Goal: Task Accomplishment & Management: Manage account settings

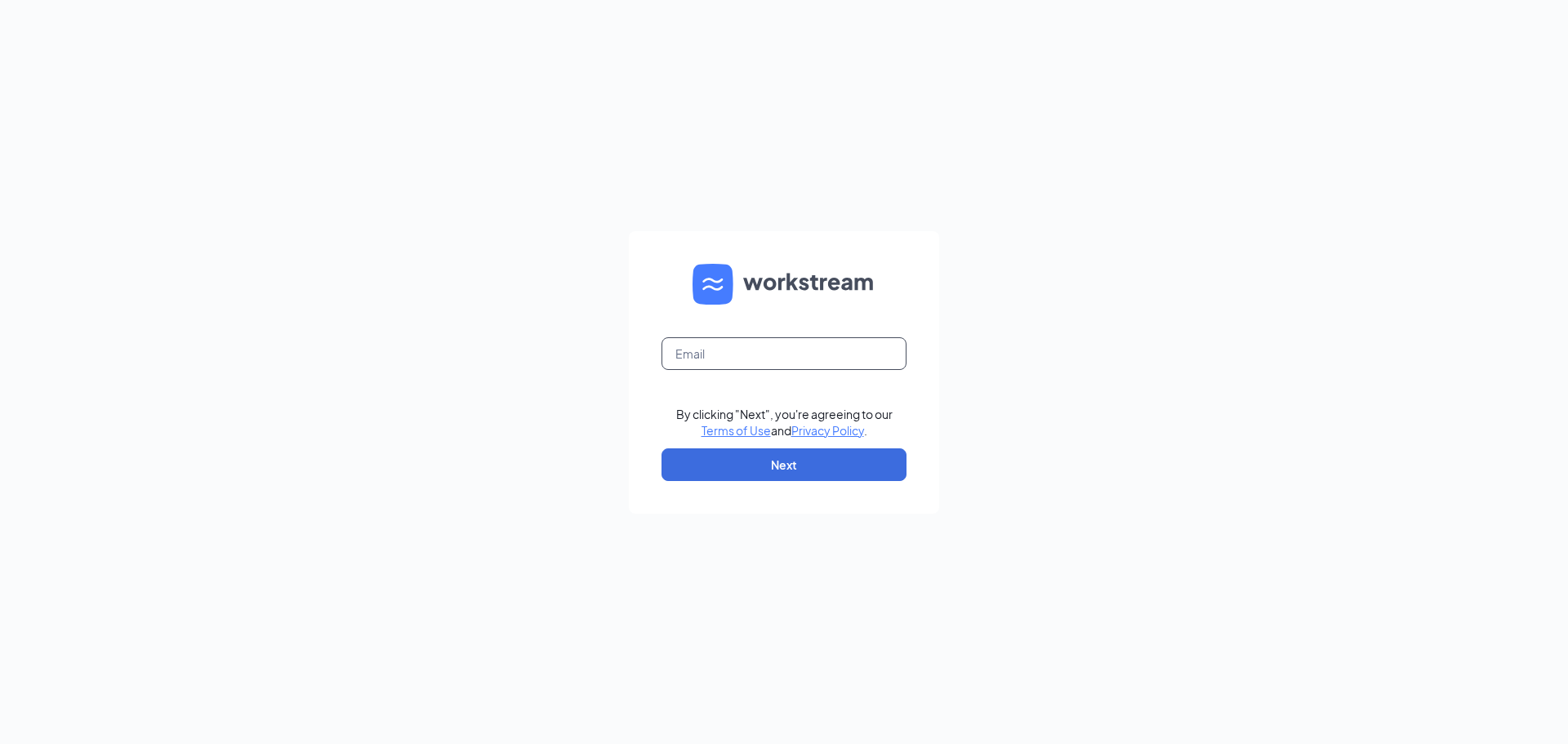
click at [750, 352] on input "text" at bounding box center [784, 353] width 245 height 33
type input "tiffany.capps@eatchickfila.com"
click at [736, 459] on button "Next" at bounding box center [784, 464] width 245 height 33
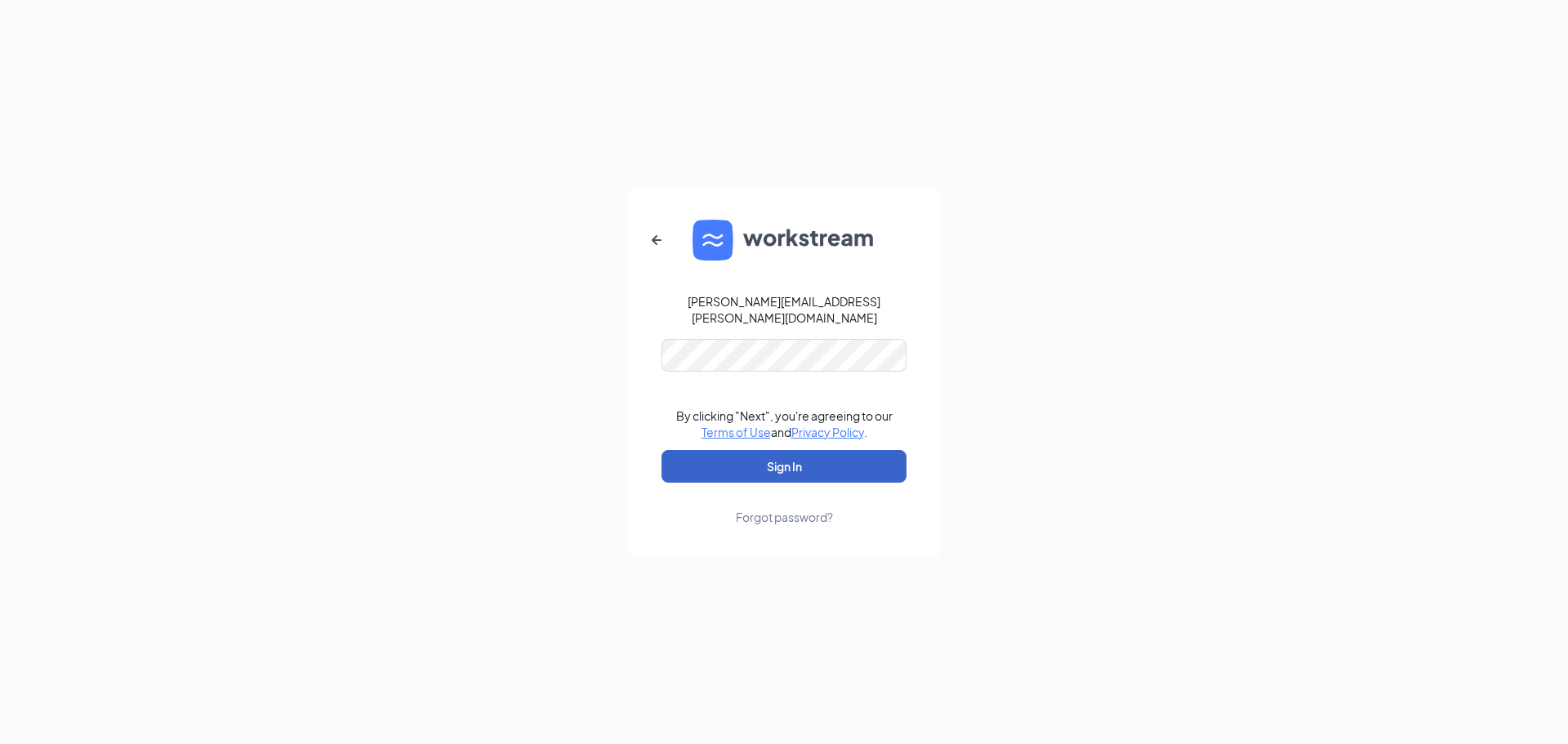
click at [771, 462] on button "Sign In" at bounding box center [784, 466] width 245 height 33
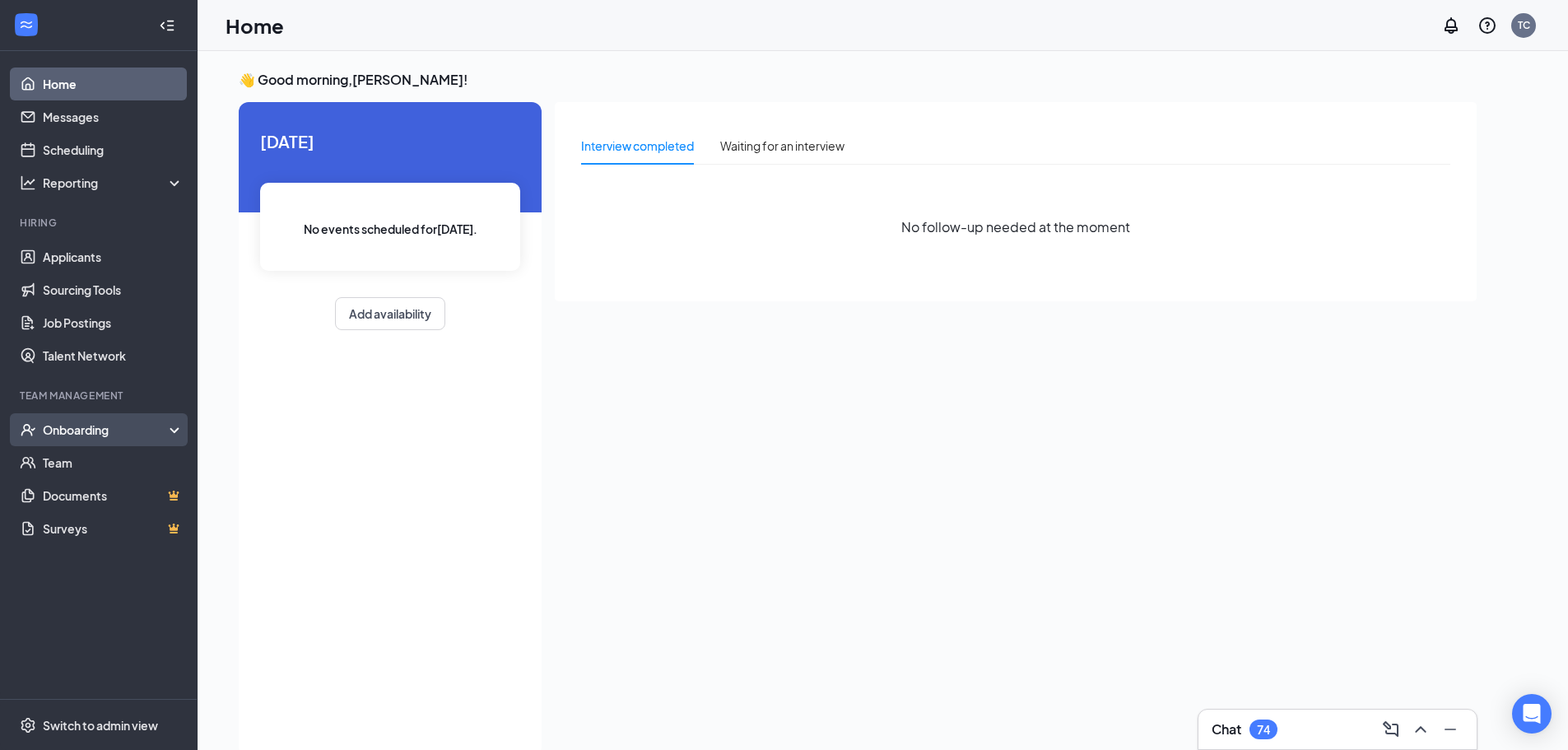
click at [94, 430] on div "Onboarding" at bounding box center [106, 430] width 127 height 17
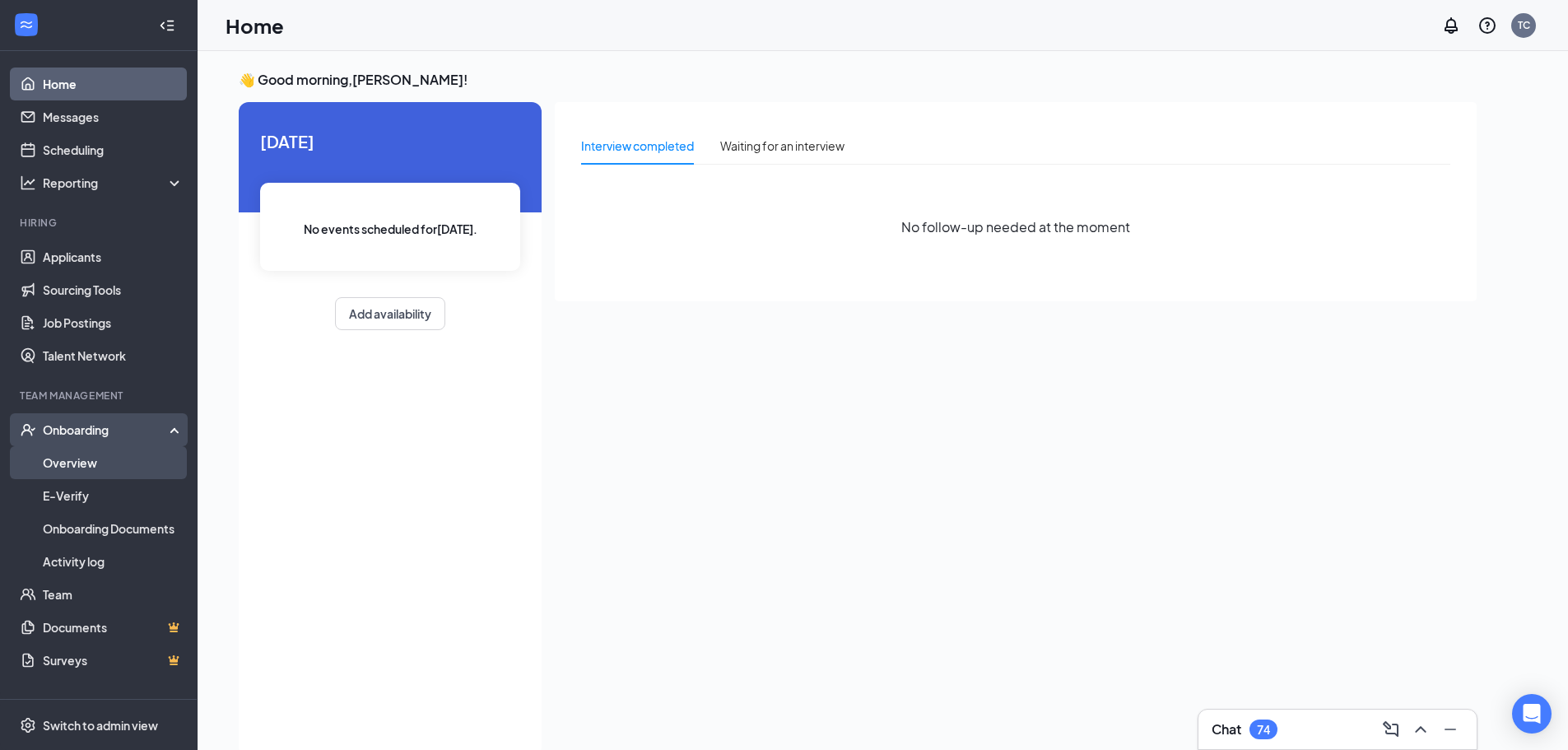
click at [108, 469] on link "Overview" at bounding box center [114, 462] width 141 height 33
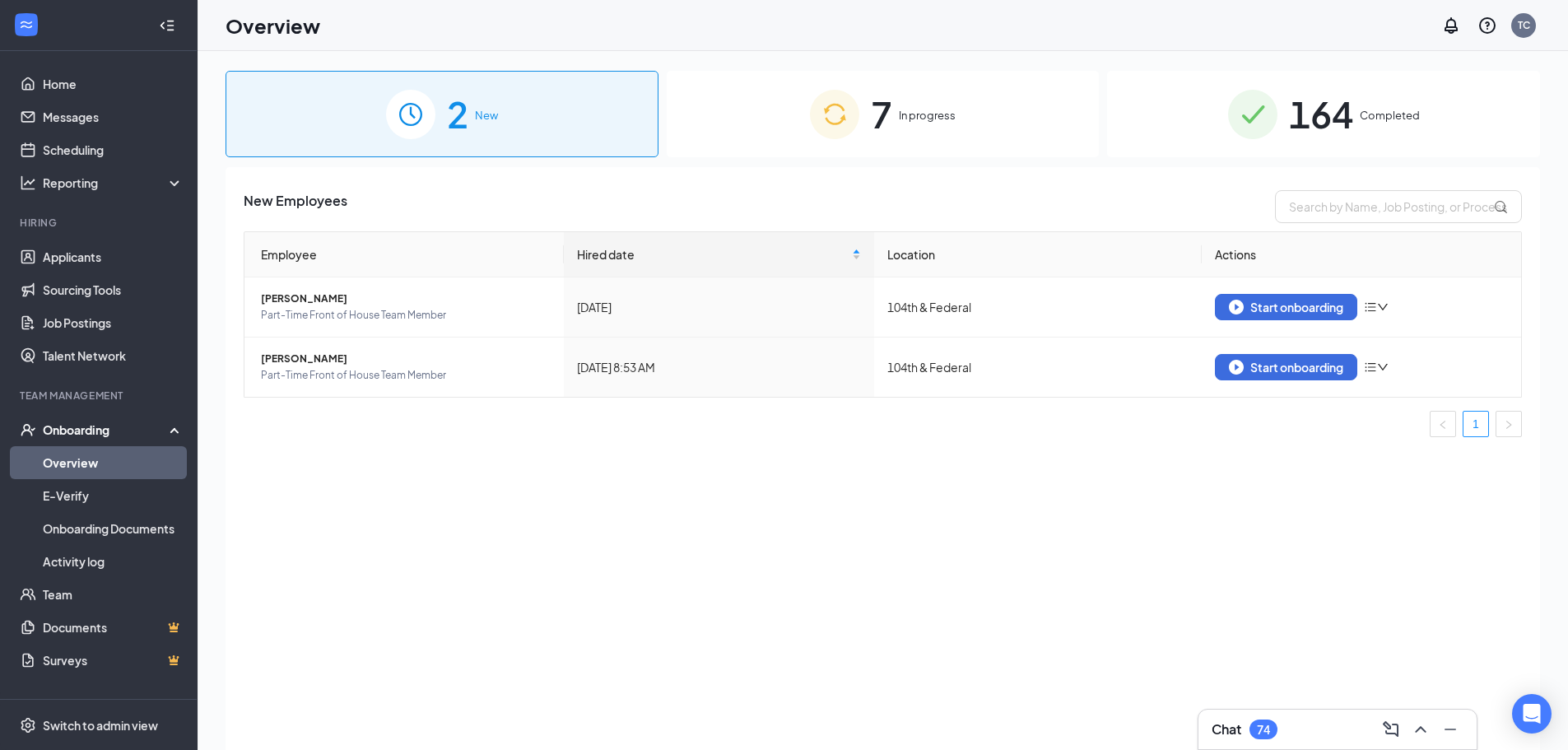
click at [888, 125] on span "7" at bounding box center [881, 114] width 22 height 56
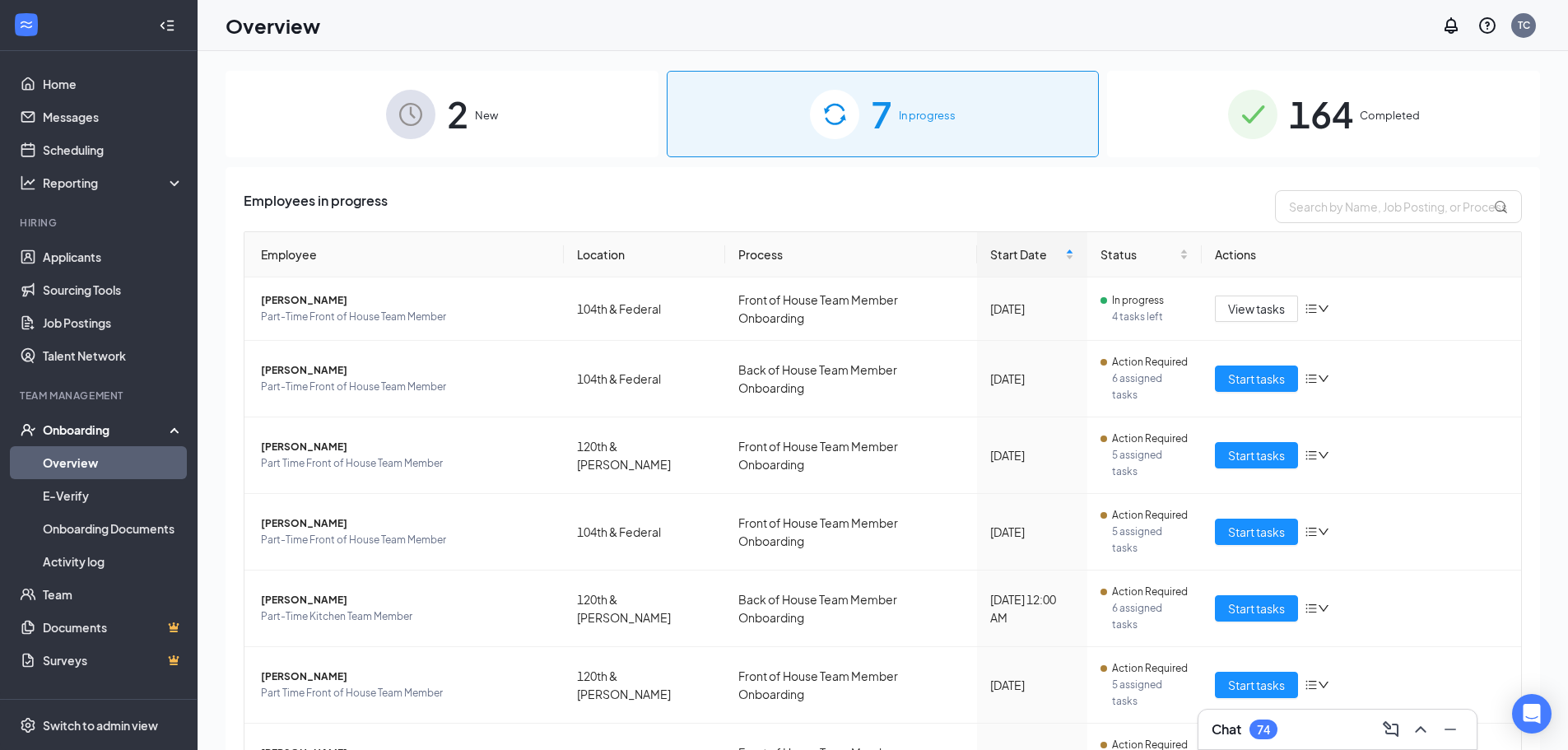
click at [452, 129] on span "2" at bounding box center [458, 114] width 22 height 56
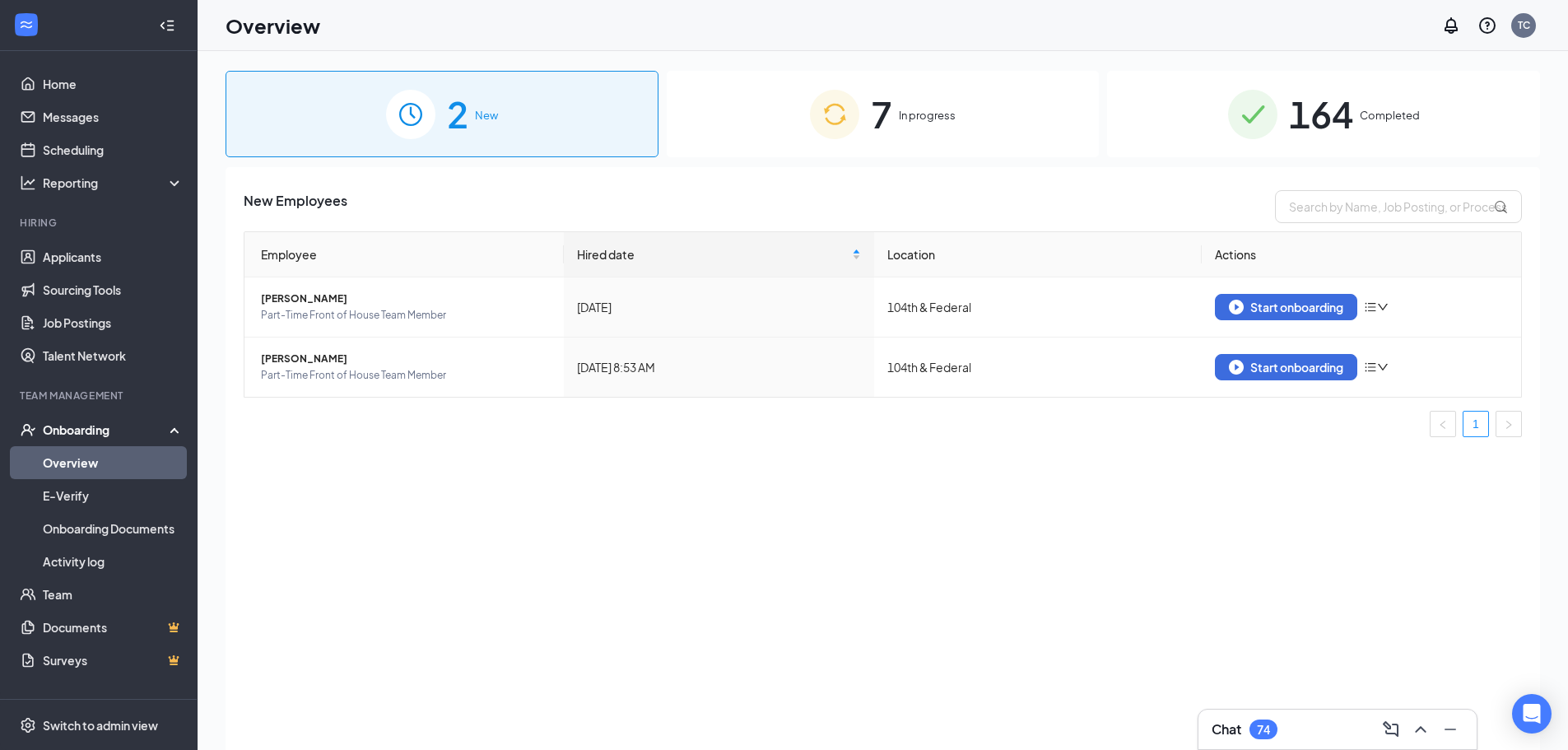
click at [562, 538] on div "New Employees Employee Hired date Location Actions [PERSON_NAME] Part-Time Fron…" at bounding box center [882, 479] width 1314 height 624
click at [848, 107] on img at bounding box center [834, 114] width 50 height 50
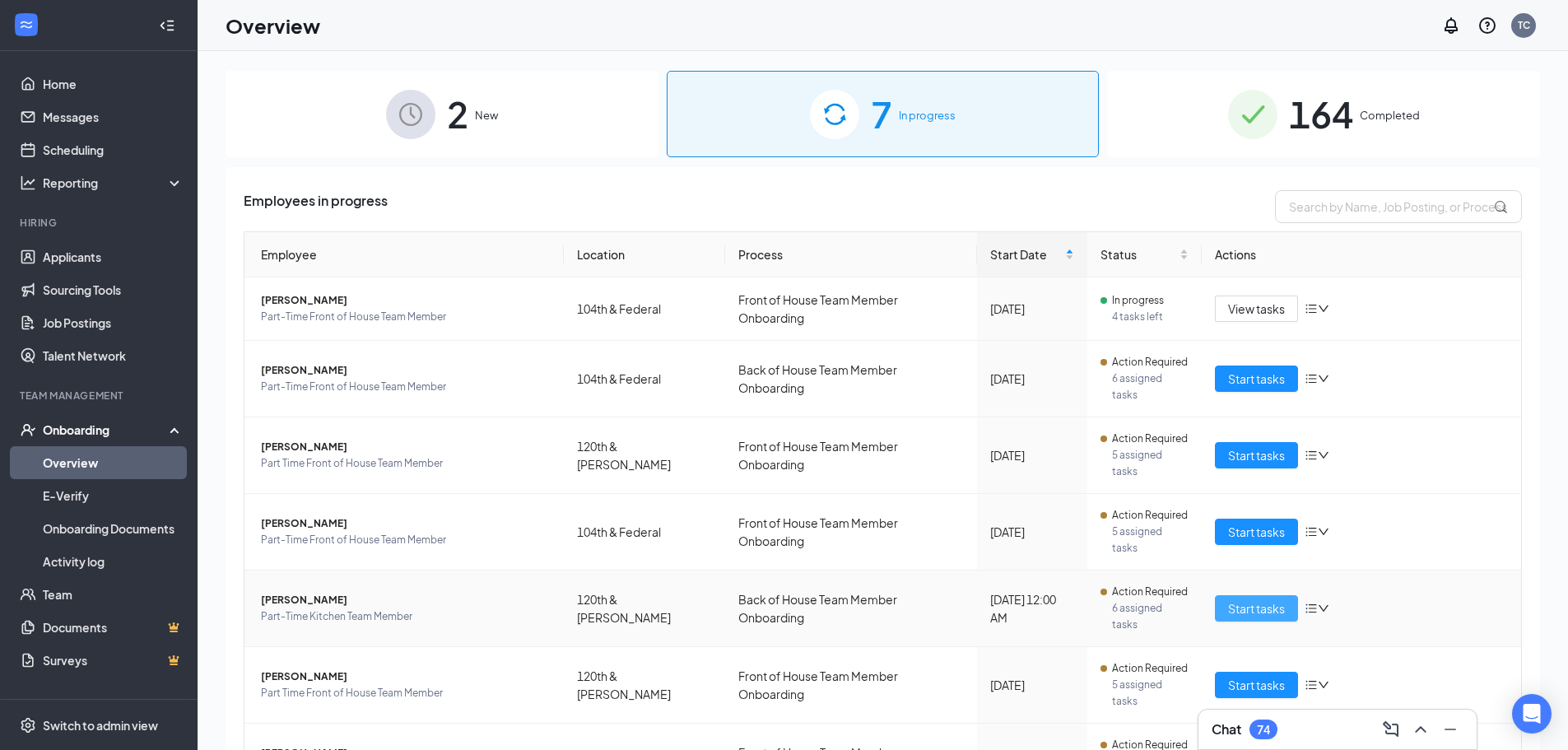
click at [1228, 600] on span "Start tasks" at bounding box center [1256, 608] width 56 height 18
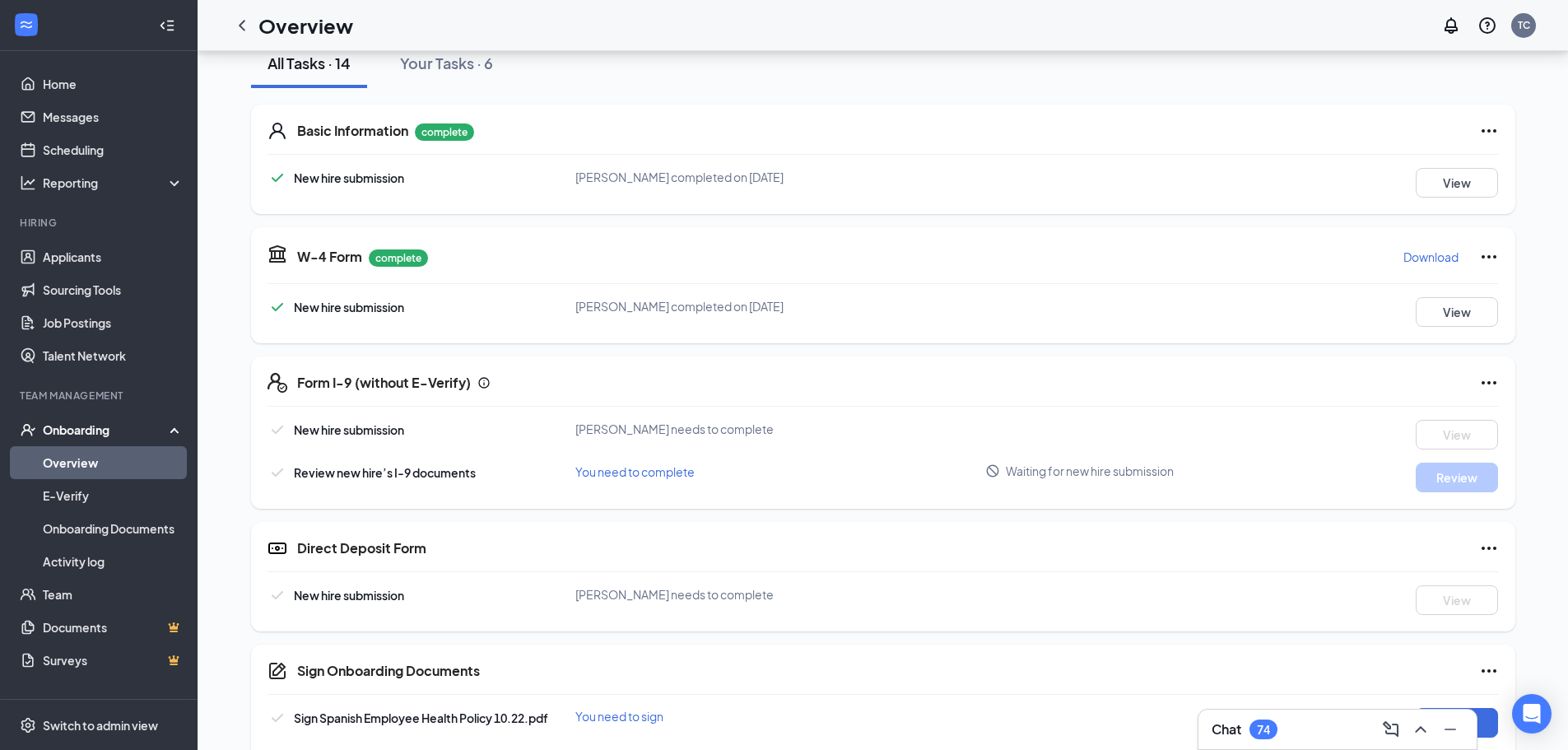
scroll to position [164, 0]
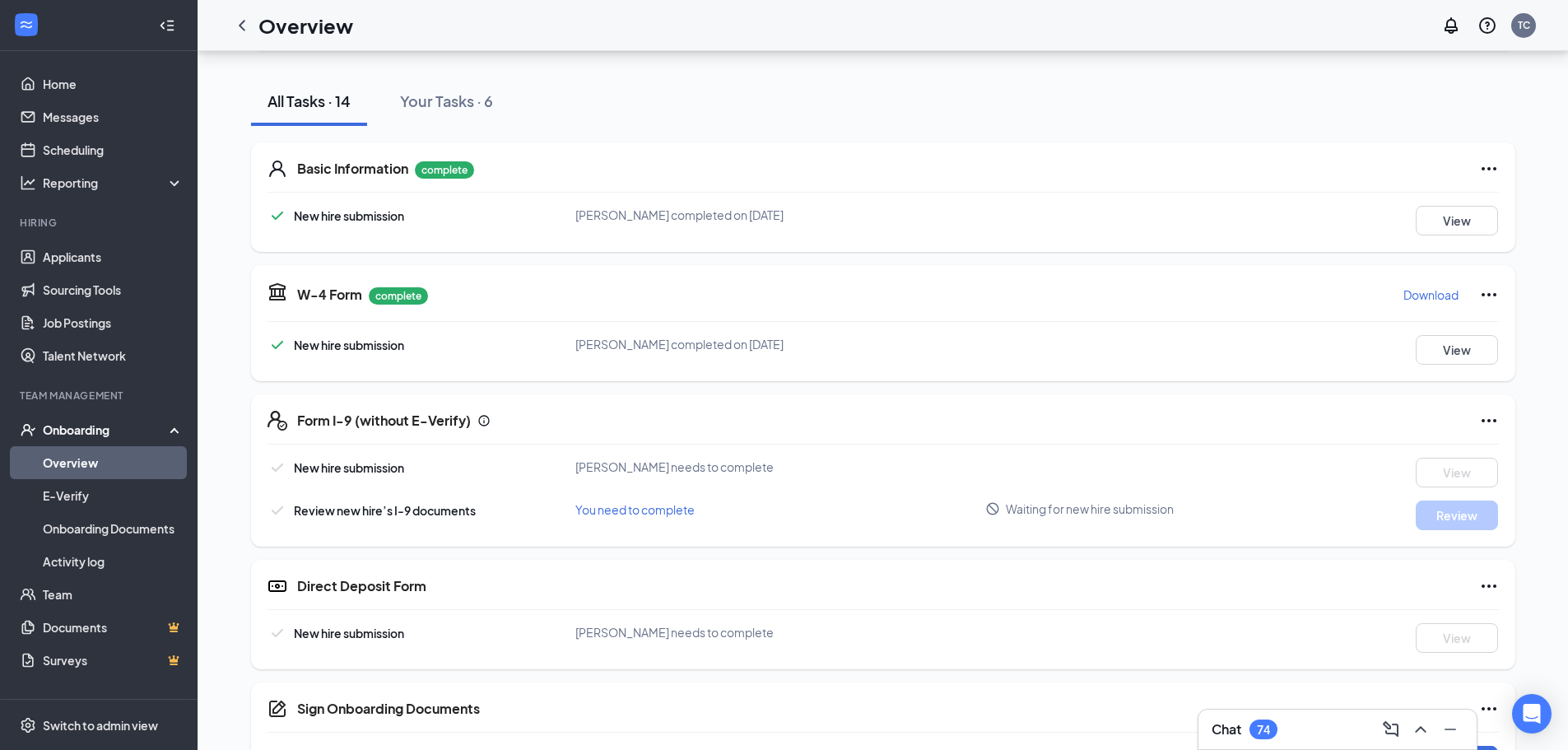
click at [1494, 428] on icon "Ellipses" at bounding box center [1488, 420] width 20 height 20
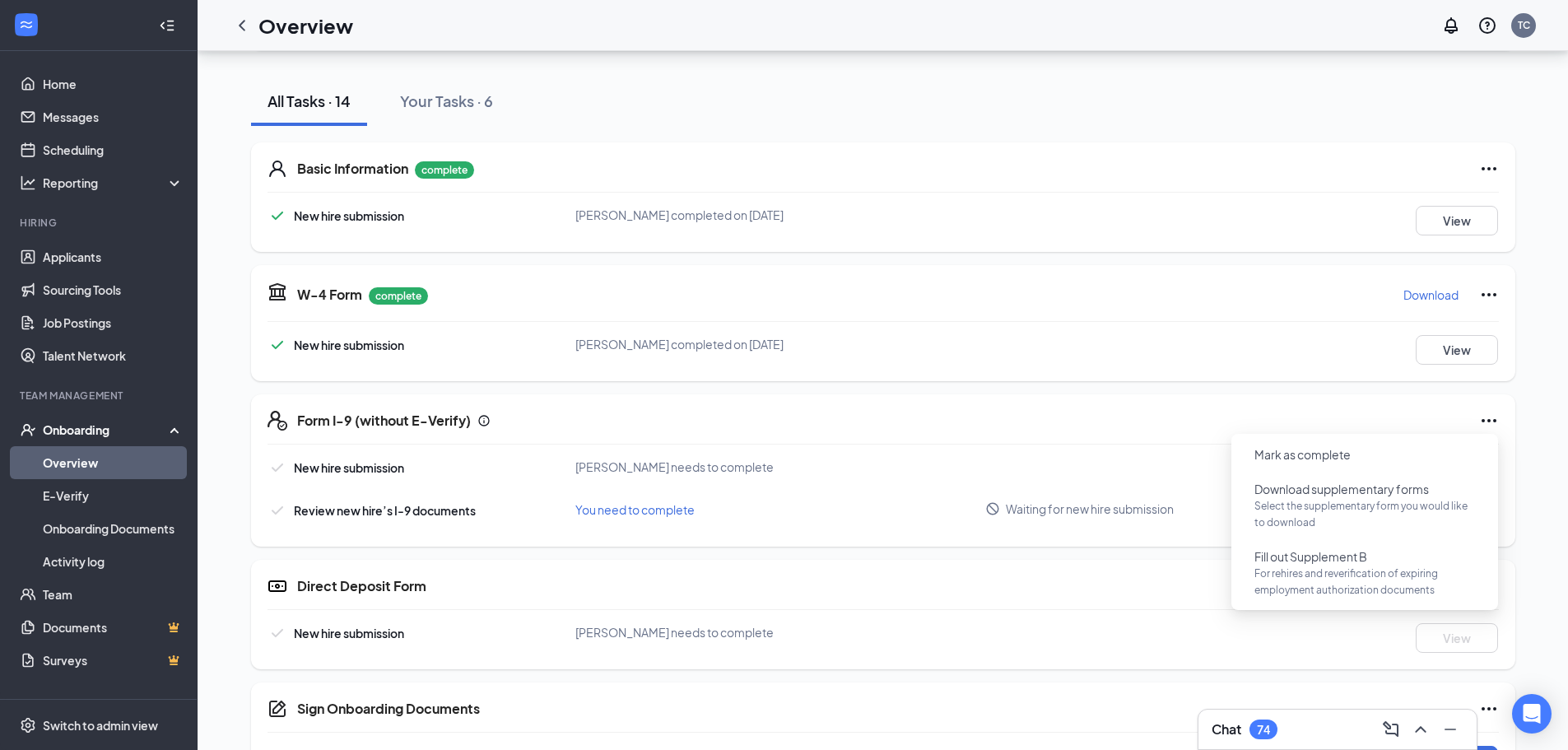
click at [1528, 409] on div "[PERSON_NAME] Part-Time Kitchen Team Member · 120th & [PERSON_NAME] [EMAIL_ADDR…" at bounding box center [882, 585] width 1314 height 1357
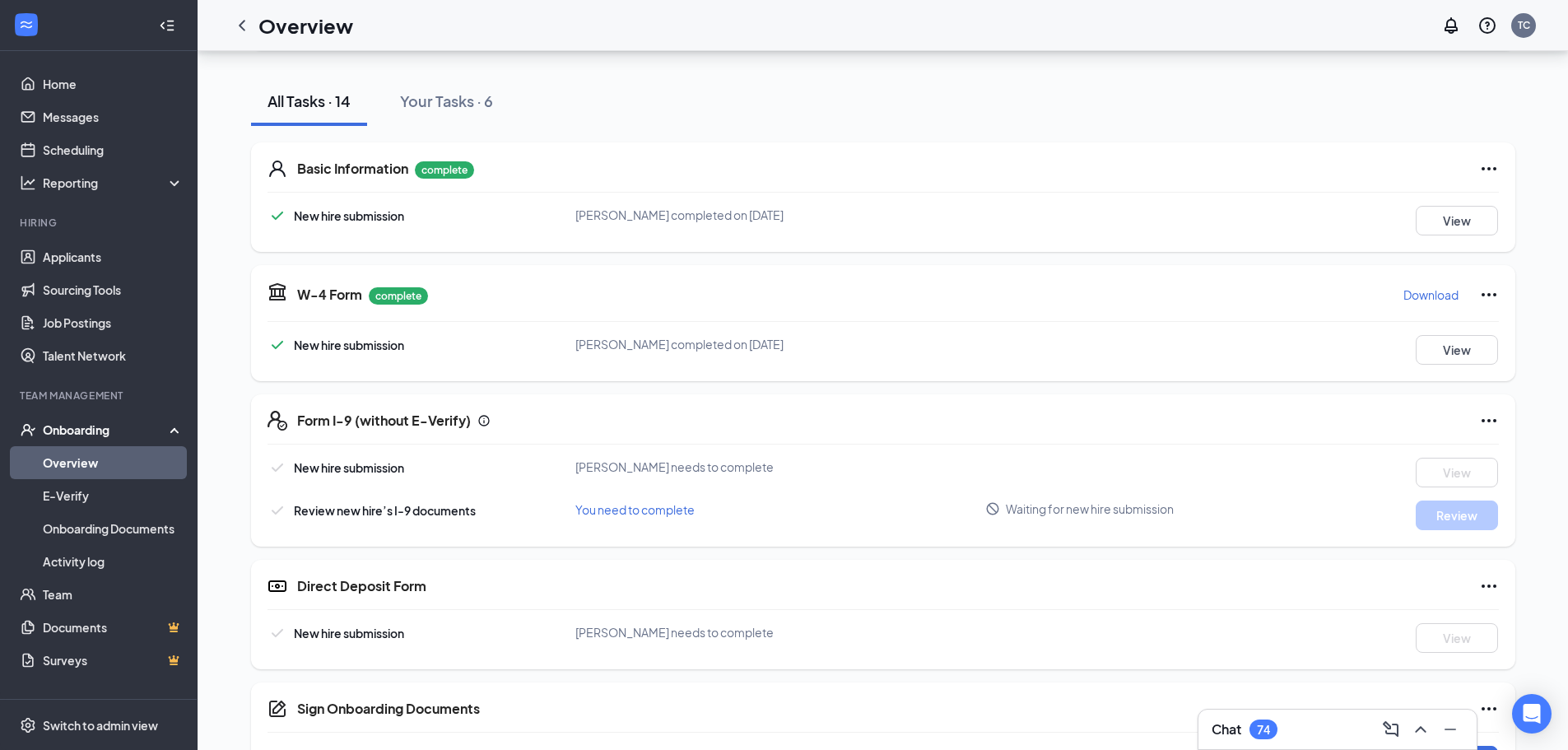
click at [1339, 714] on div "Chat 74" at bounding box center [1338, 729] width 278 height 39
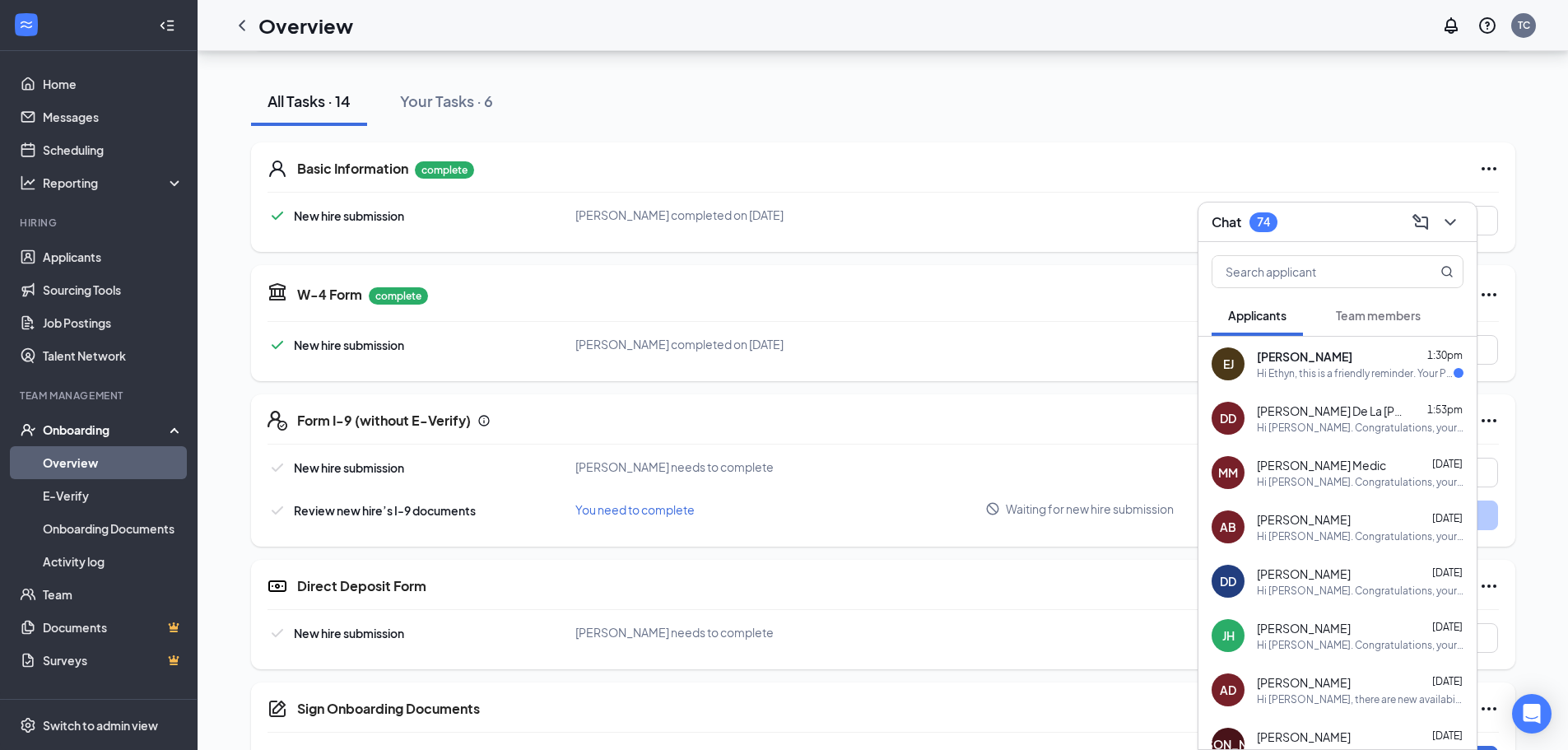
click at [1364, 319] on span "Team members" at bounding box center [1378, 316] width 85 height 15
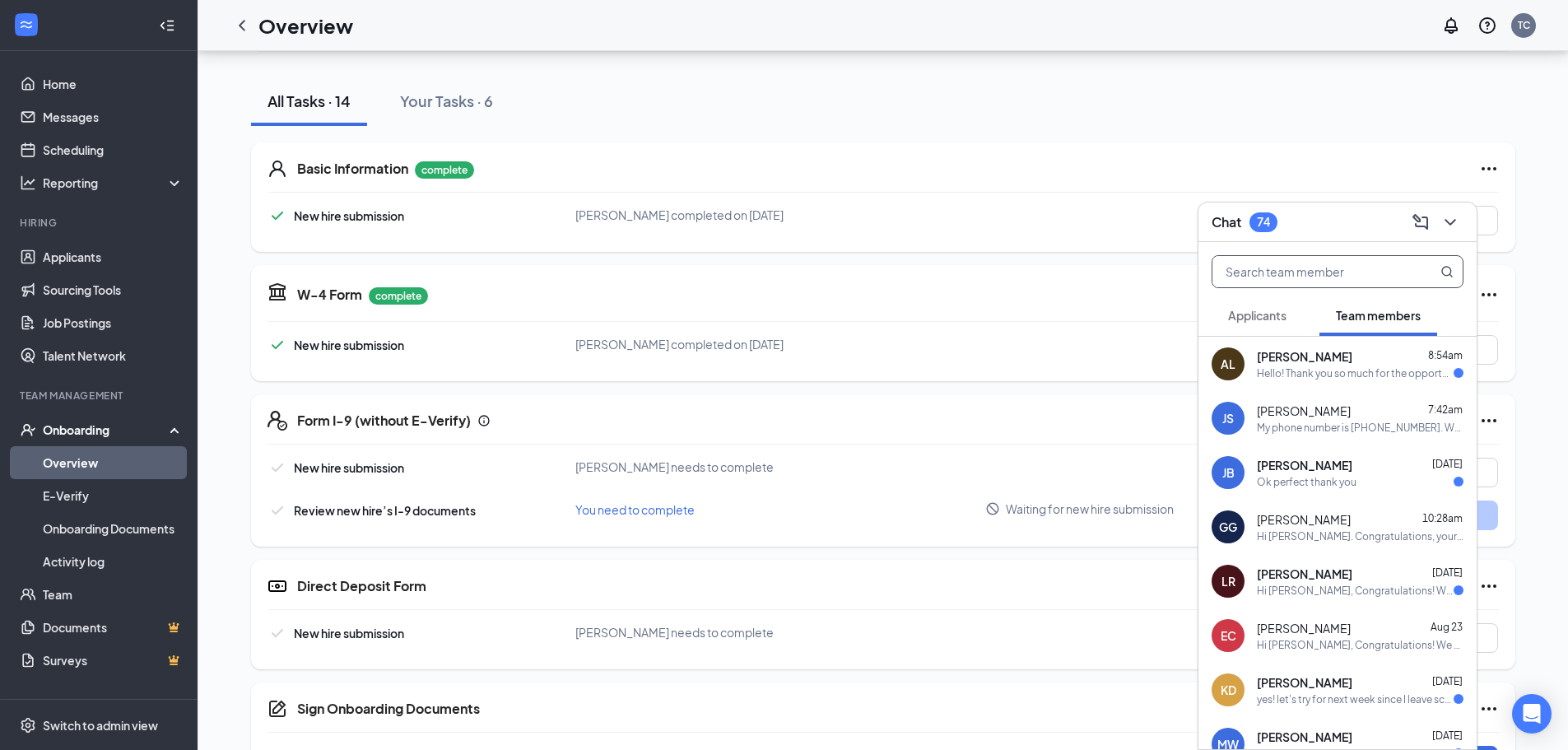
click at [1298, 283] on input "text" at bounding box center [1311, 271] width 195 height 31
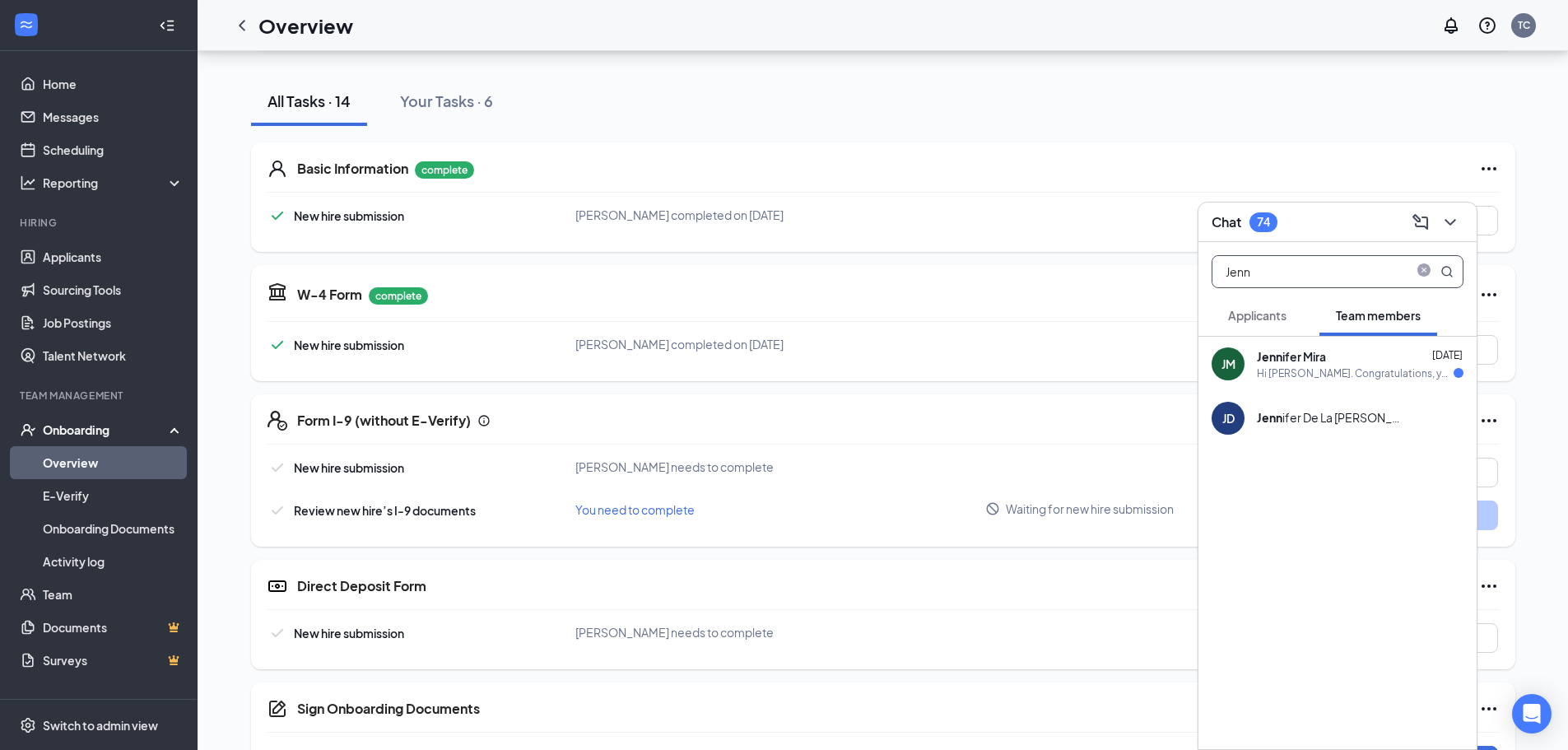
type input "Jenn"
click at [1324, 383] on div "[PERSON_NAME] [PERSON_NAME] [PERSON_NAME] [DATE] Hi [PERSON_NAME]. Congratulati…" at bounding box center [1338, 364] width 278 height 55
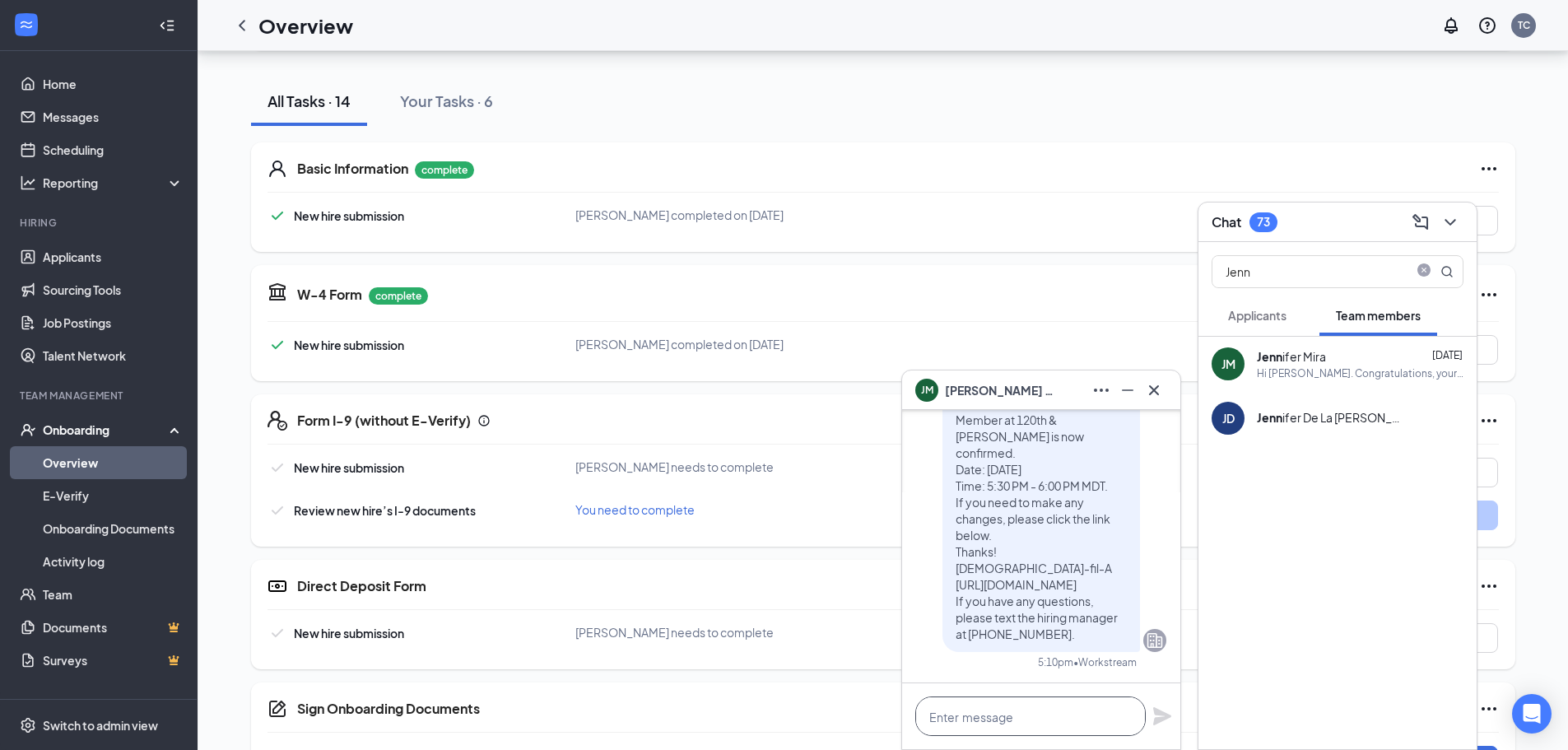
click at [989, 711] on textarea at bounding box center [1030, 716] width 230 height 39
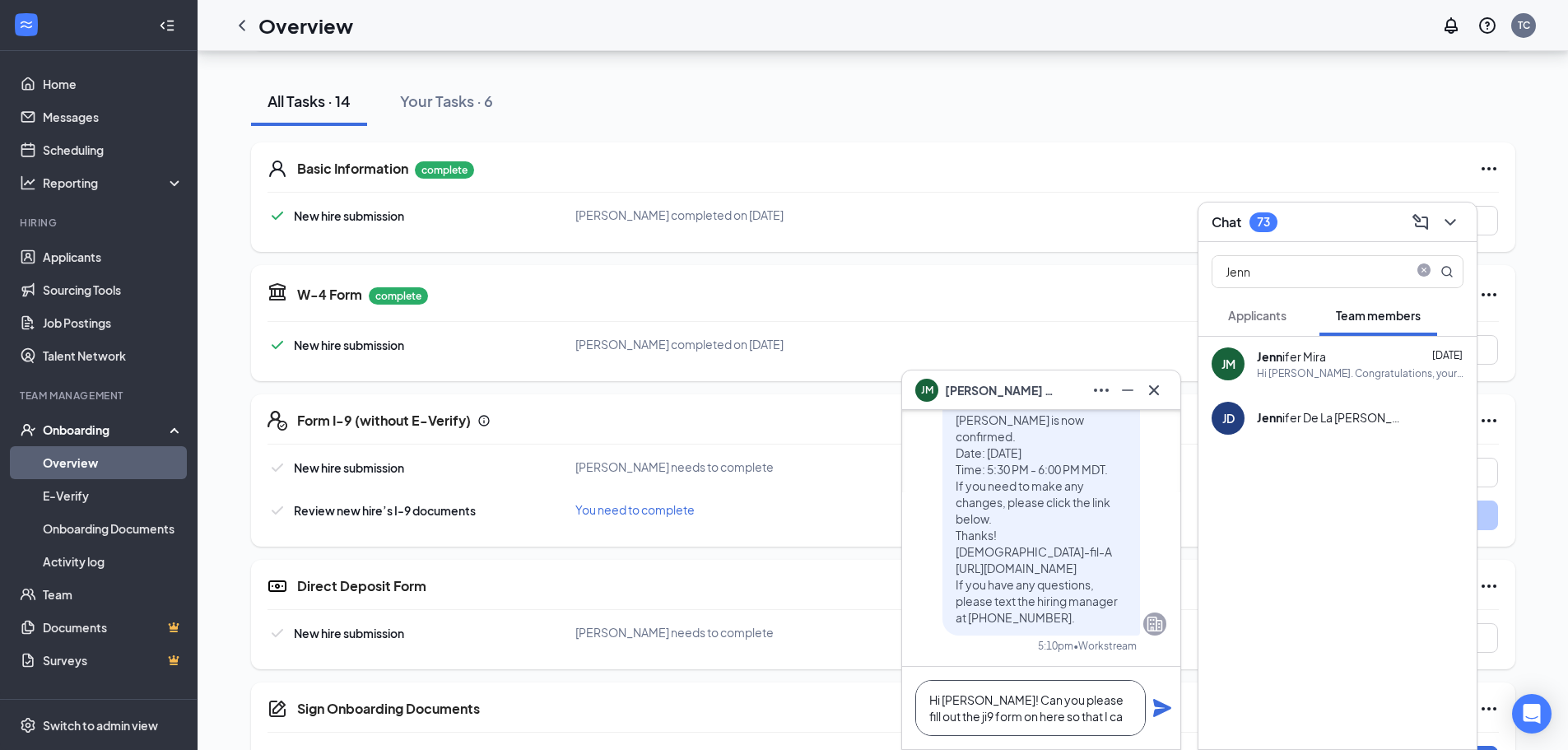
click at [930, 717] on textarea "Hi [PERSON_NAME]! Can you please fill out the ji9 form on here so that I ca" at bounding box center [1030, 709] width 230 height 56
click at [931, 716] on textarea "Hi [PERSON_NAME]! Can you please fill out the ji9 form on here so that I ca" at bounding box center [1030, 709] width 230 height 56
click at [1074, 711] on textarea "Hi [PERSON_NAME]! Can you please fill out the i9 form on here so that I ca" at bounding box center [1030, 709] width 230 height 56
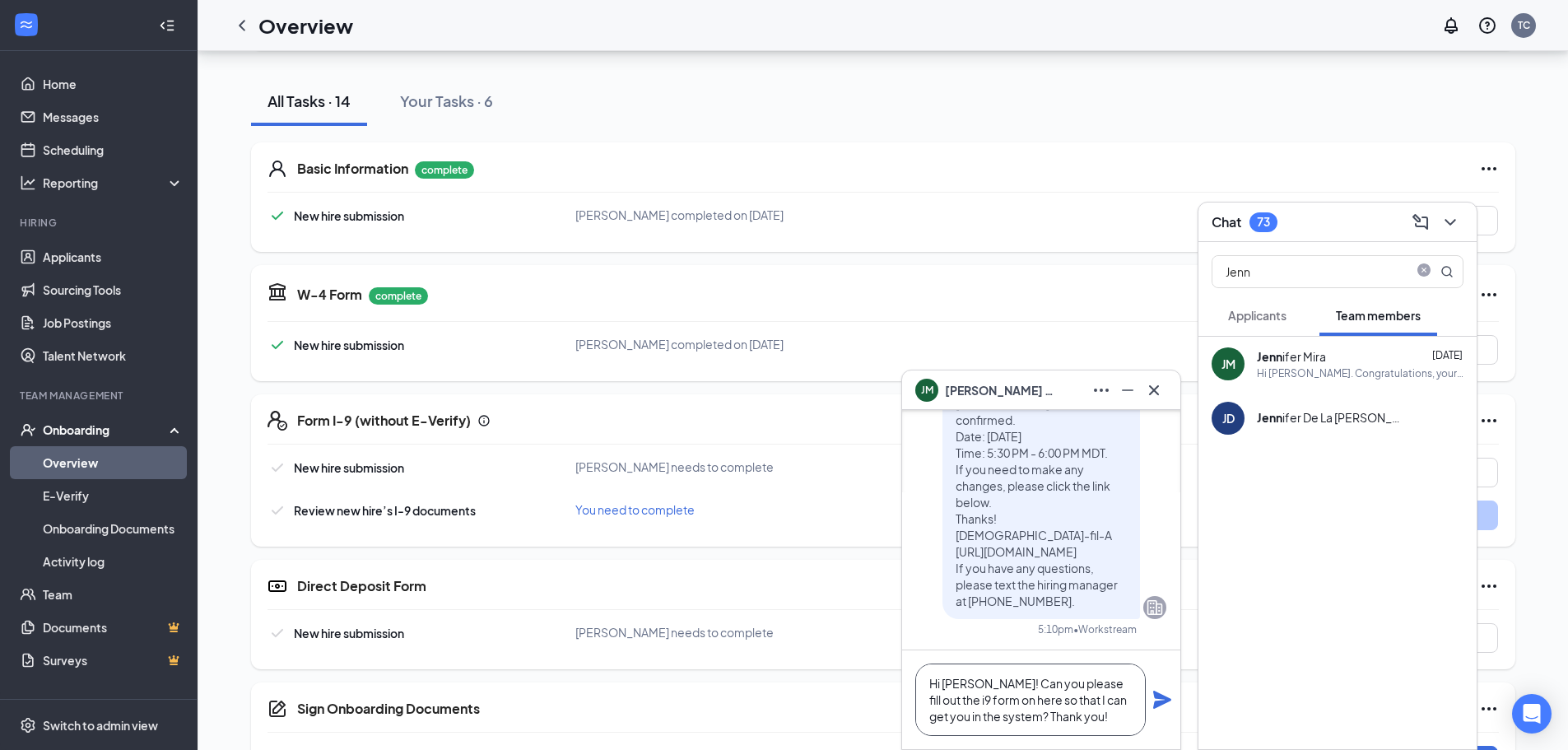
type textarea "Hi [PERSON_NAME]! Can you please fill out the i9 form on here so that I can get…"
click at [1156, 702] on icon "Plane" at bounding box center [1161, 699] width 18 height 18
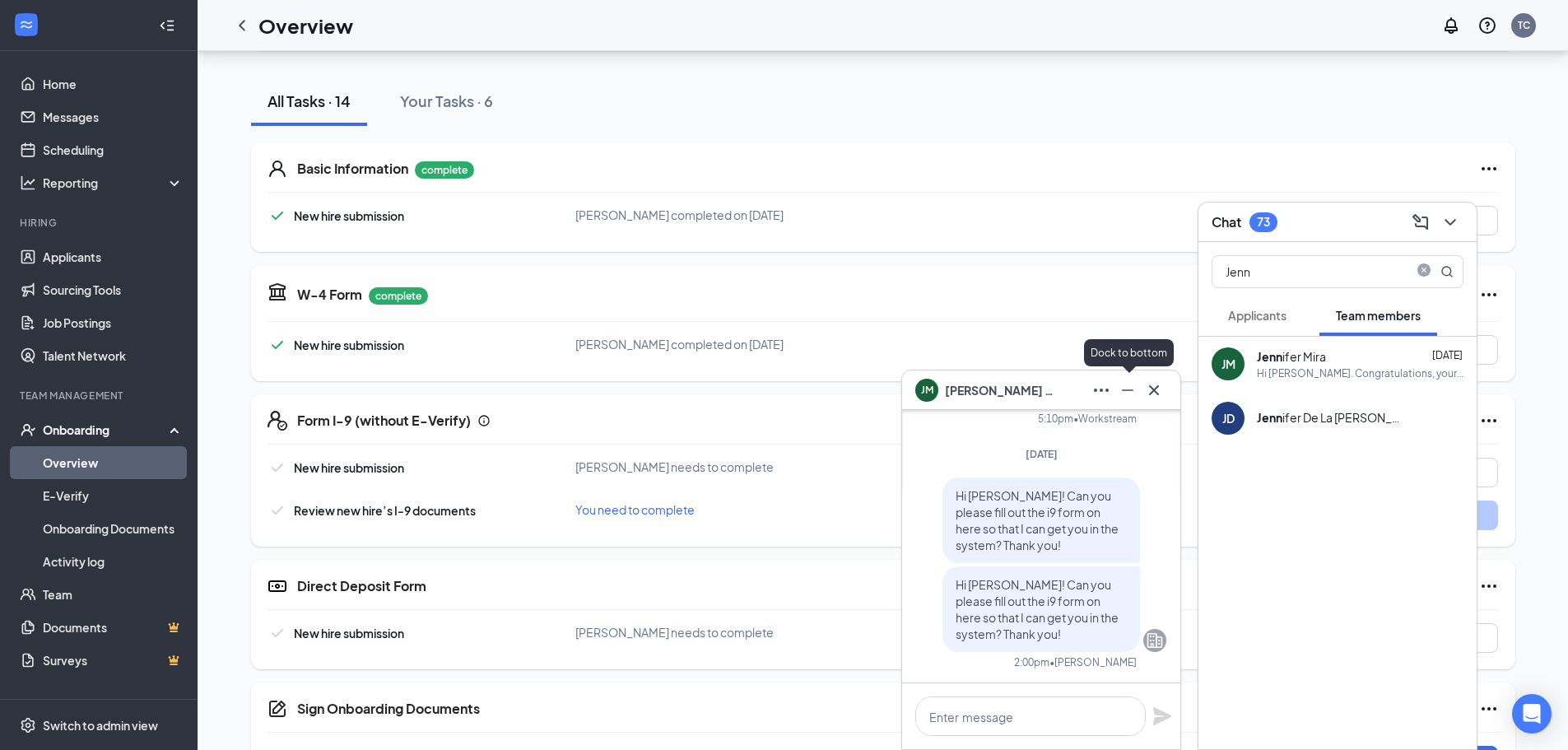
click at [1129, 398] on icon "Minimize" at bounding box center [1127, 390] width 20 height 20
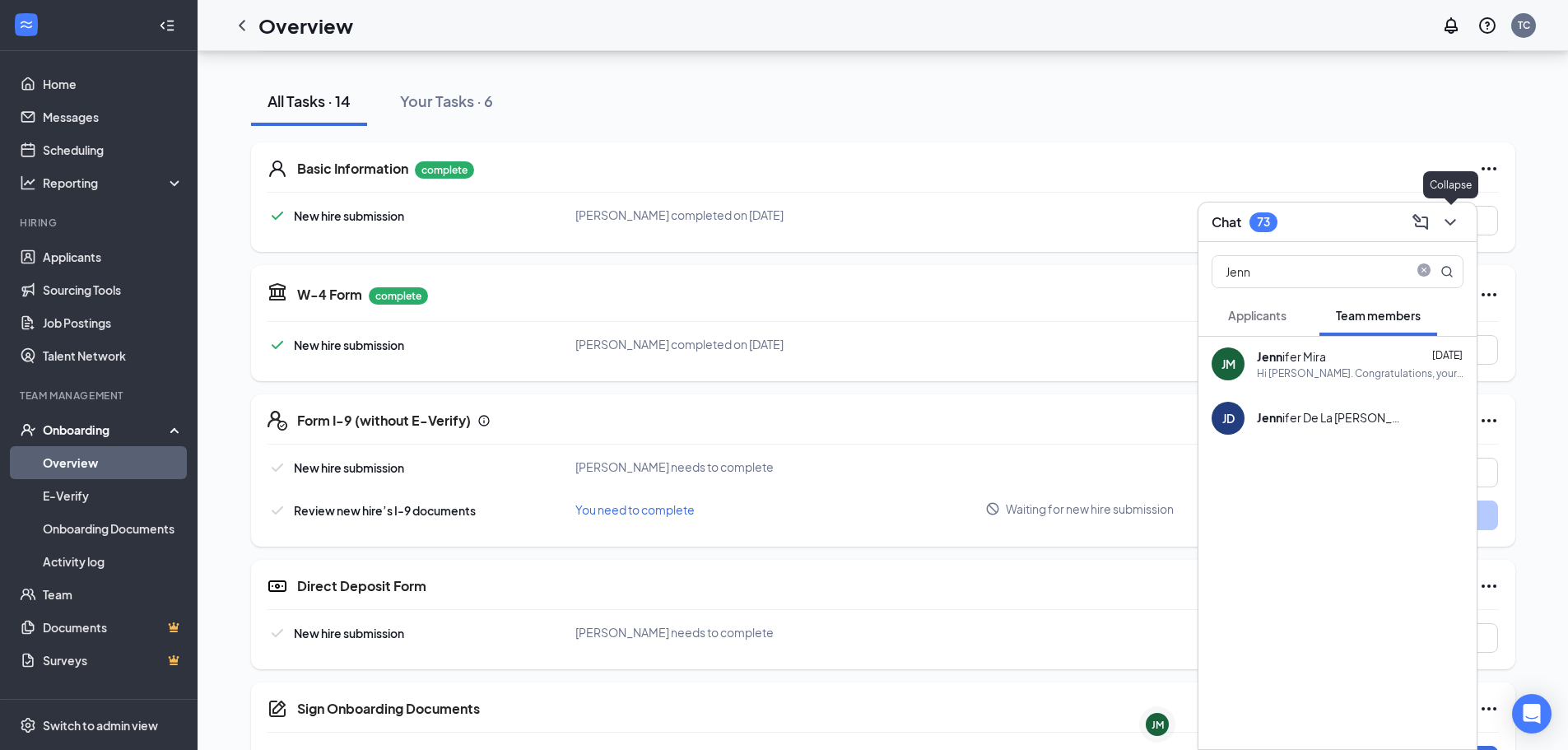
click at [1448, 219] on icon "ChevronDown" at bounding box center [1450, 222] width 20 height 20
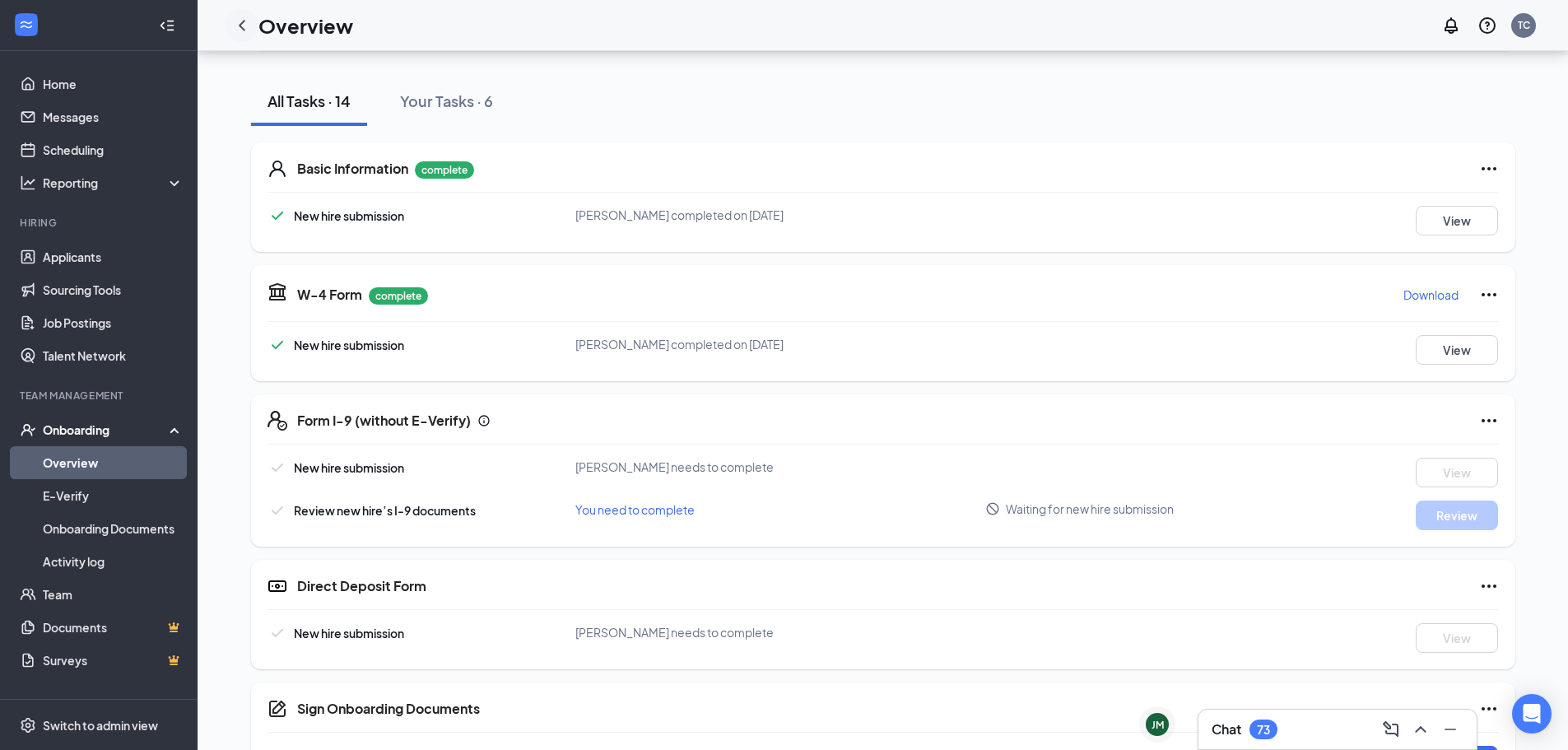
click at [236, 23] on icon "ChevronLeft" at bounding box center [241, 25] width 20 height 20
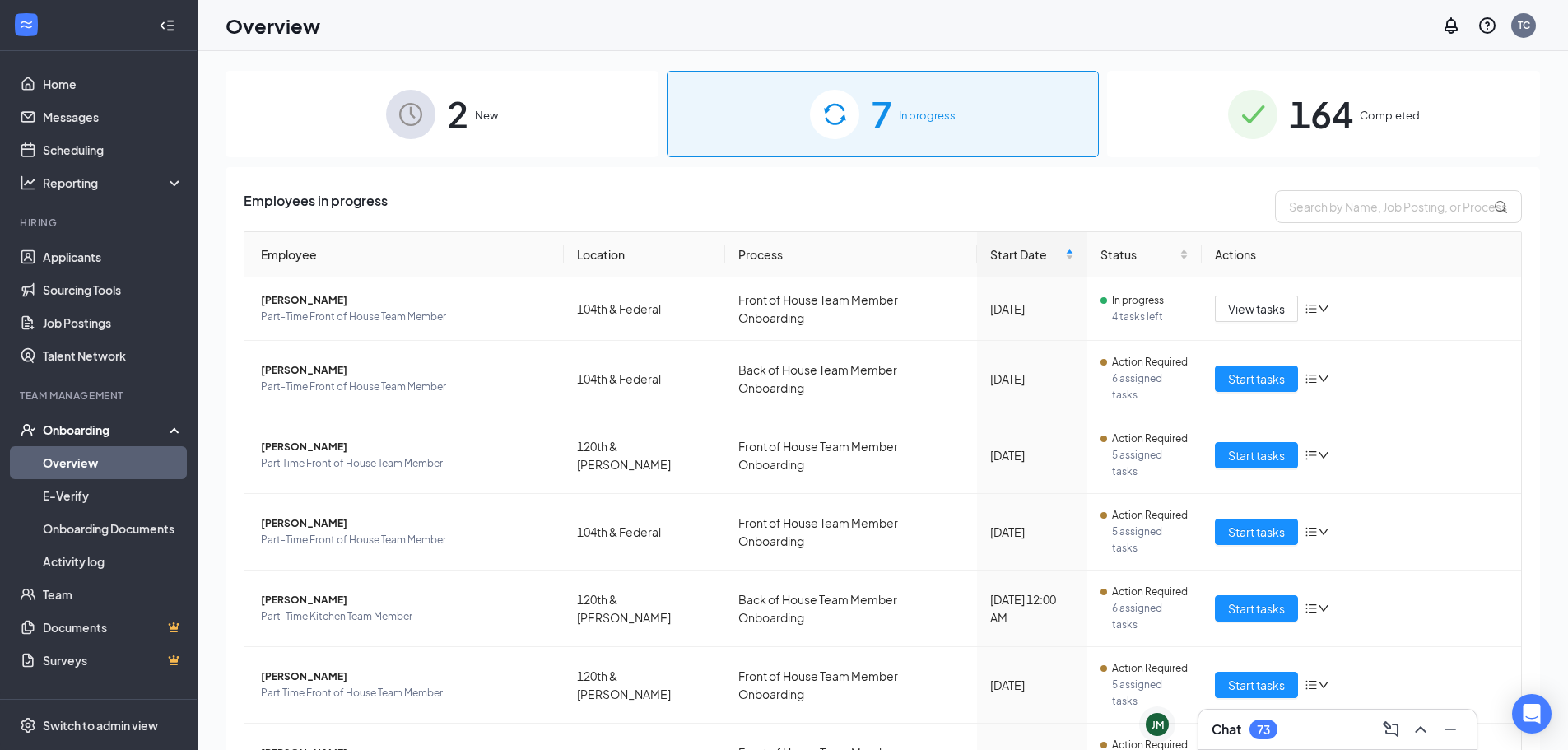
click at [1248, 131] on img at bounding box center [1252, 114] width 50 height 50
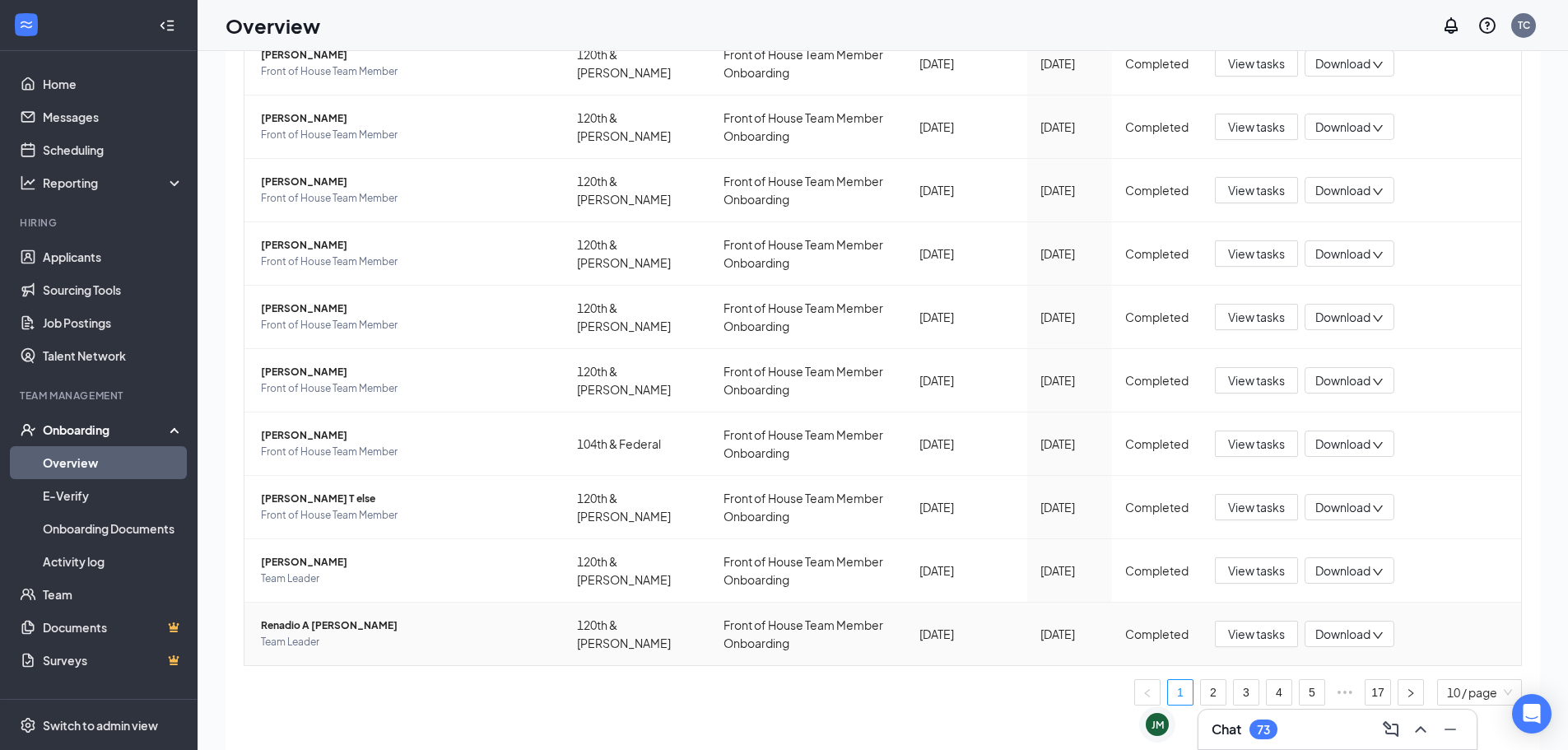
scroll to position [74, 0]
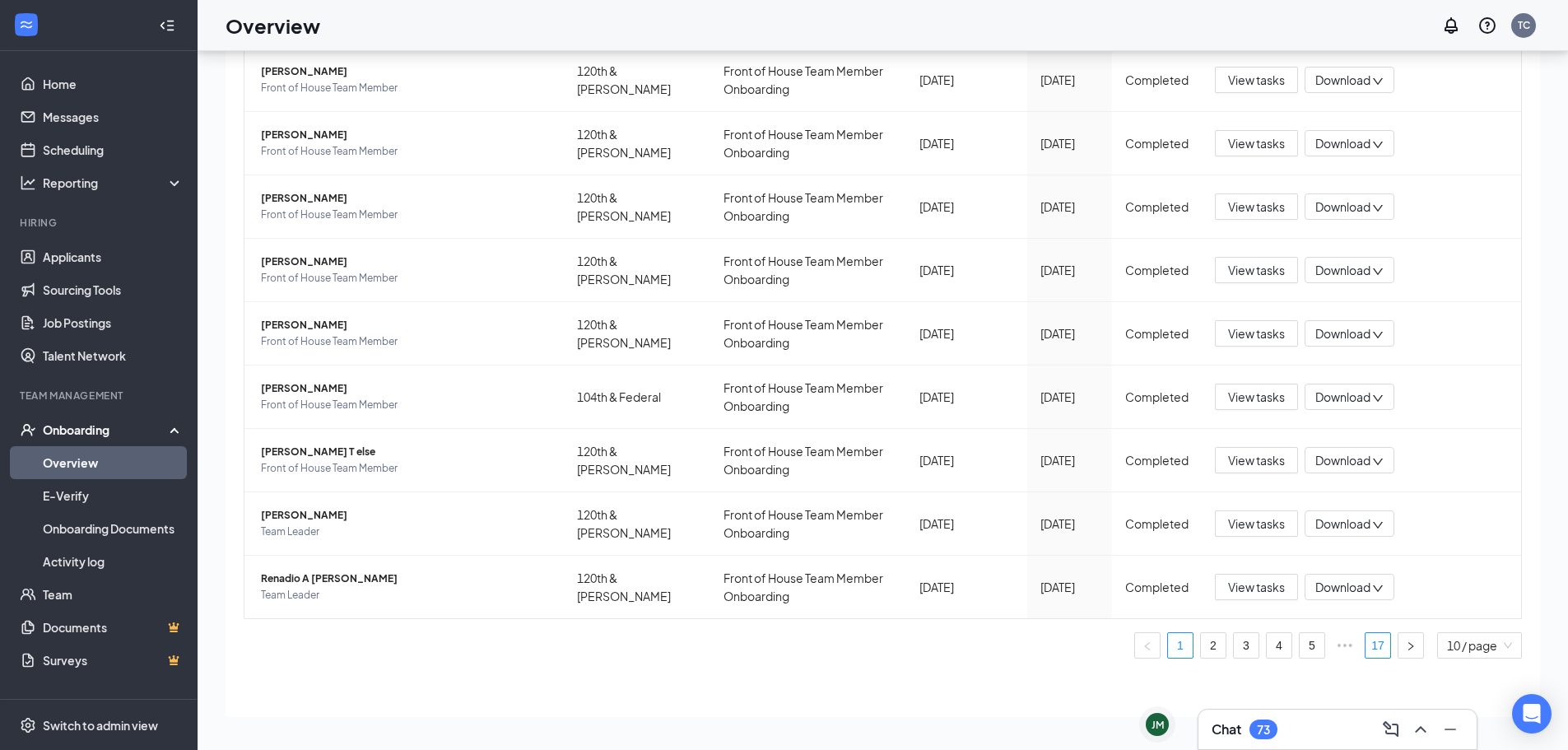
click at [1366, 646] on link "17" at bounding box center [1378, 646] width 24 height 24
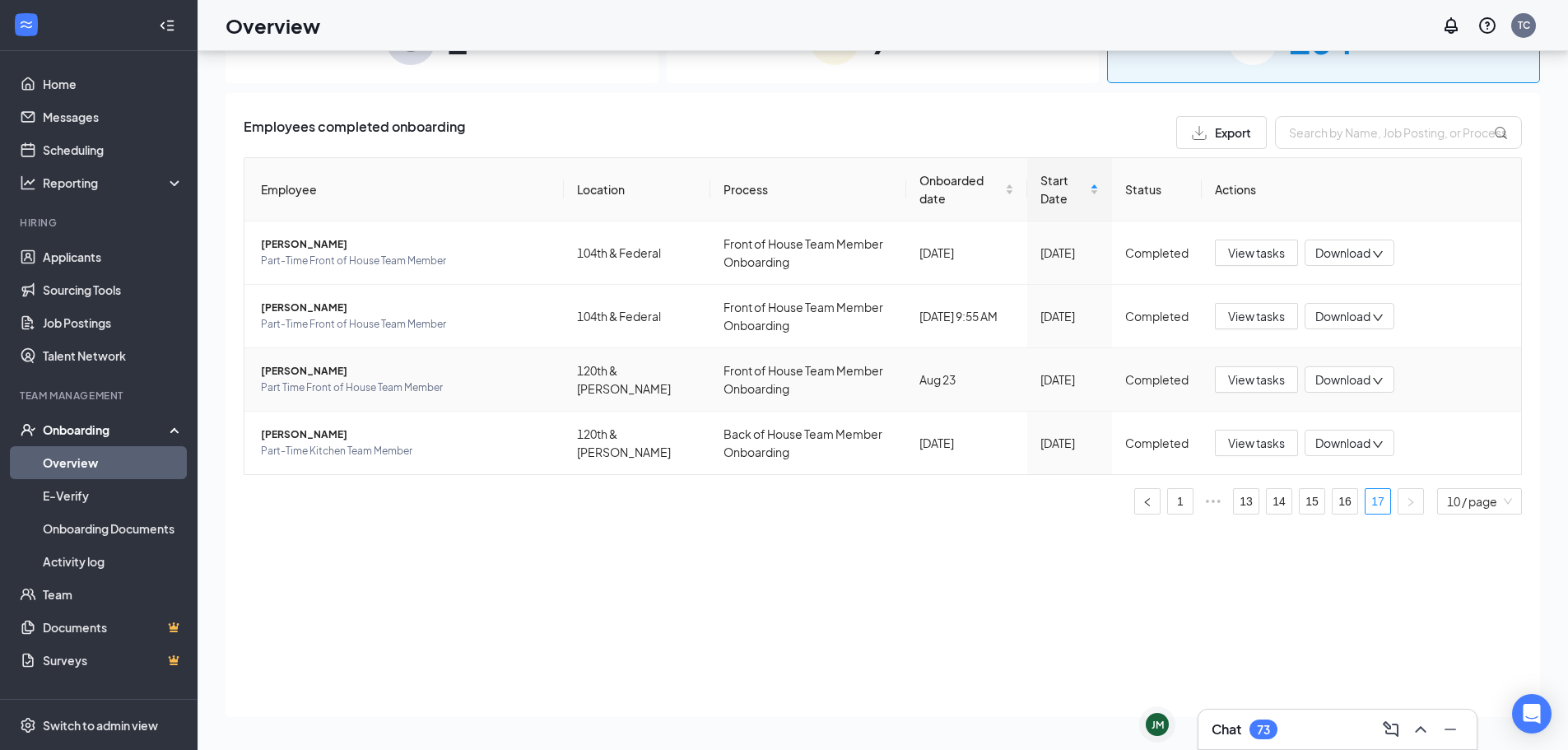
click at [1382, 380] on icon "down" at bounding box center [1378, 382] width 11 height 11
click at [1371, 454] on div "Download files" at bounding box center [1403, 457] width 178 height 20
click at [1146, 715] on div "JM" at bounding box center [1157, 725] width 37 height 37
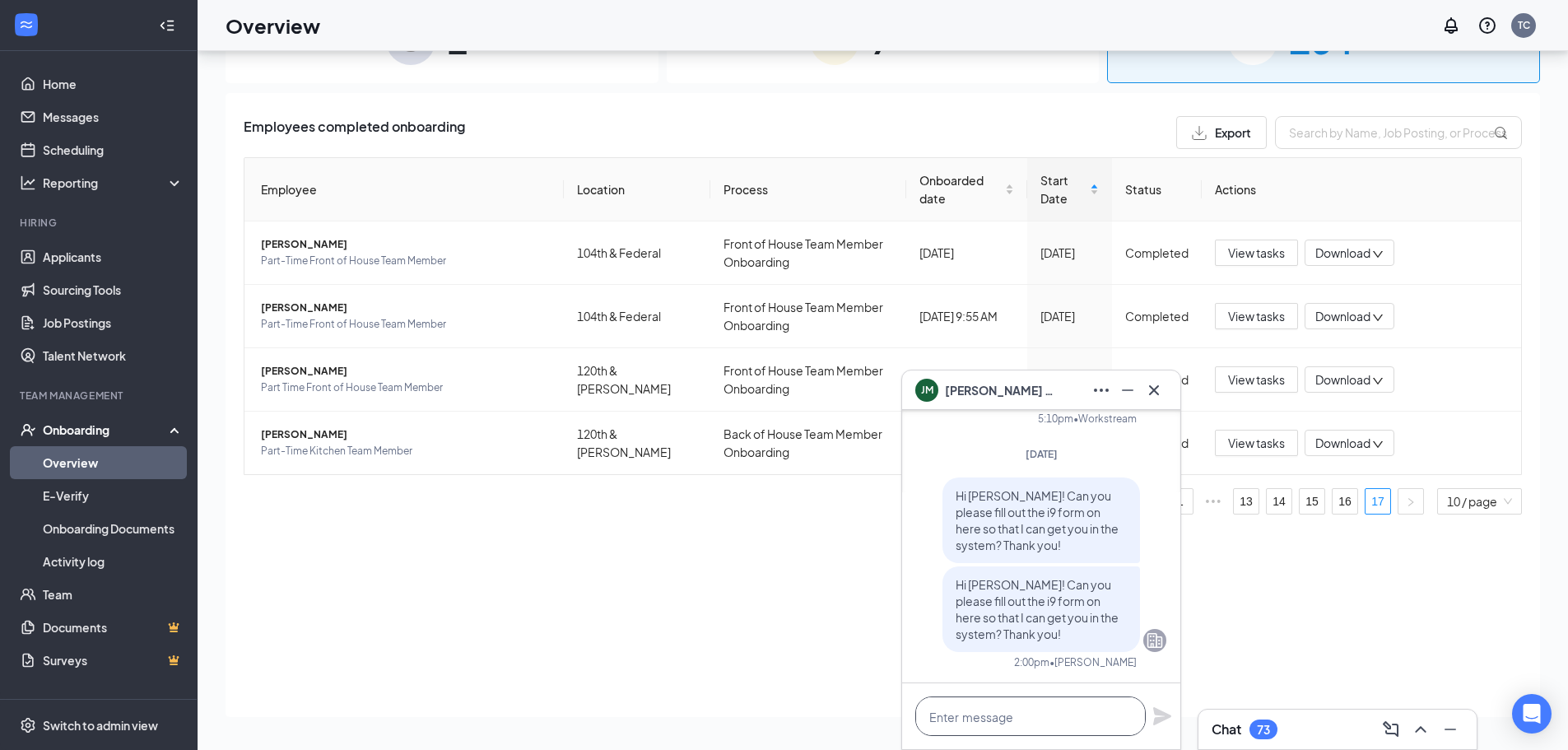
click at [1040, 725] on textarea at bounding box center [1030, 716] width 230 height 39
click at [832, 652] on div "Employees completed onboarding Export Employee Location Process Onboarded date …" at bounding box center [882, 405] width 1314 height 624
click at [1130, 393] on icon "Minimize" at bounding box center [1127, 390] width 20 height 20
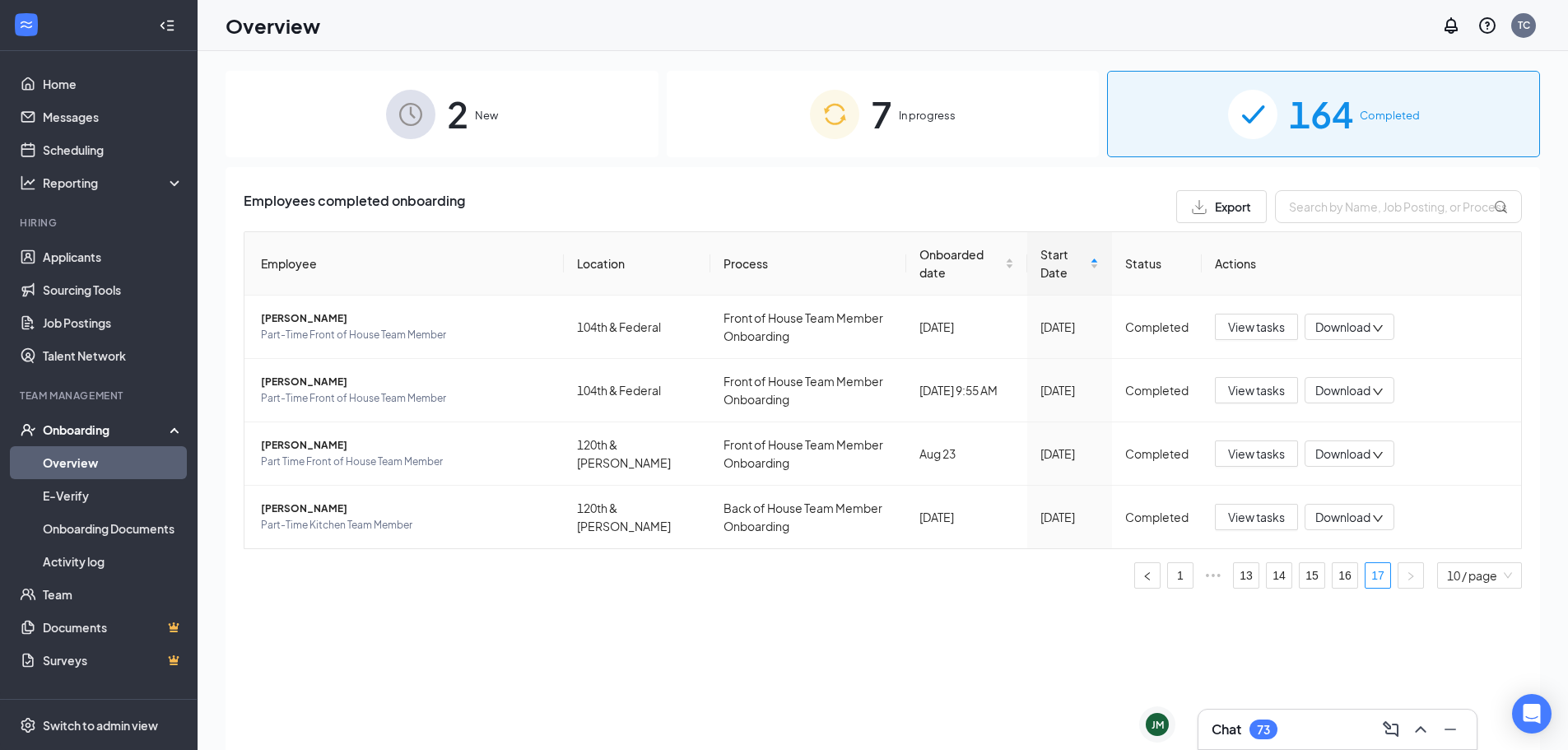
click at [948, 131] on div "7 In progress" at bounding box center [883, 114] width 433 height 86
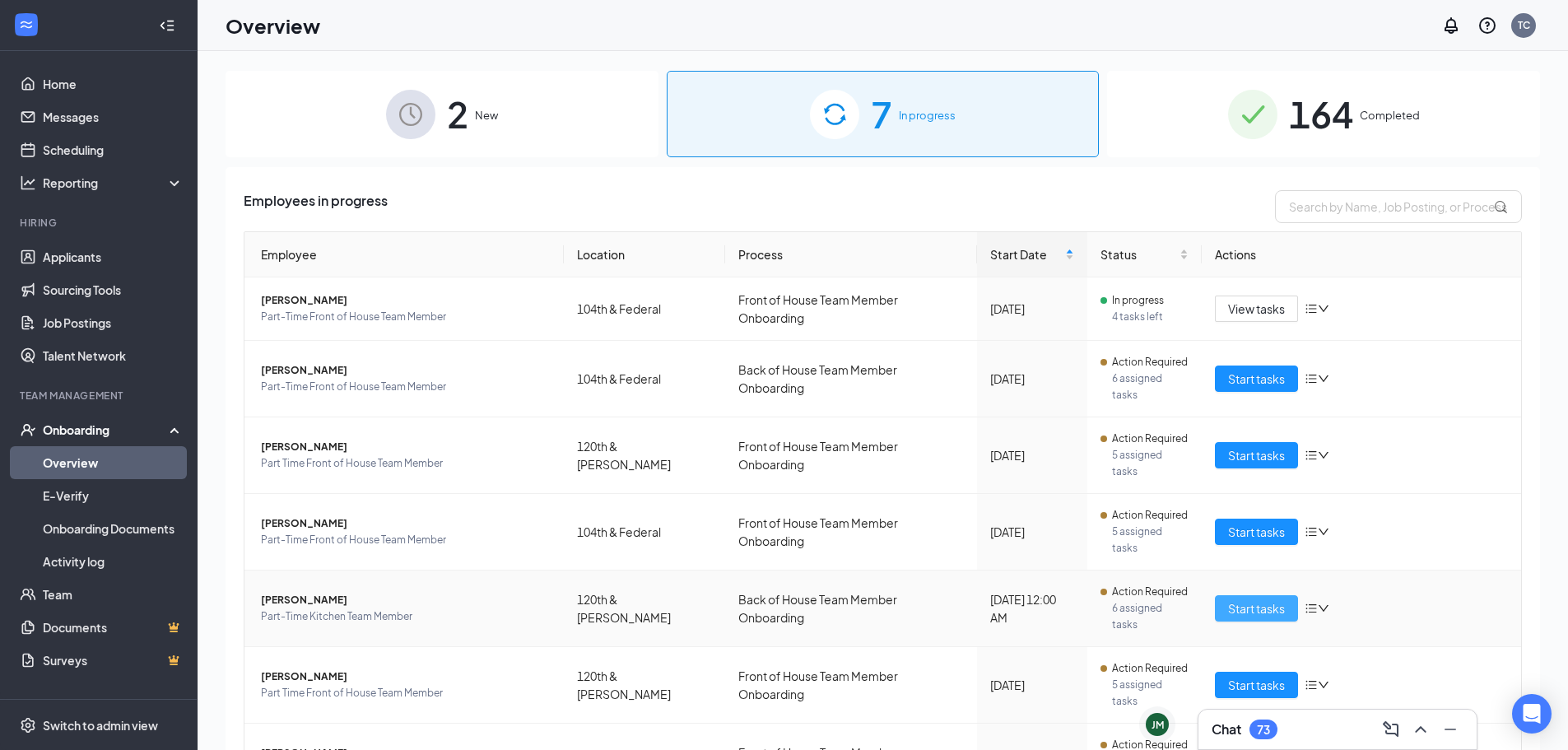
click at [1228, 600] on span "Start tasks" at bounding box center [1256, 608] width 56 height 18
